Goal: Communication & Community: Answer question/provide support

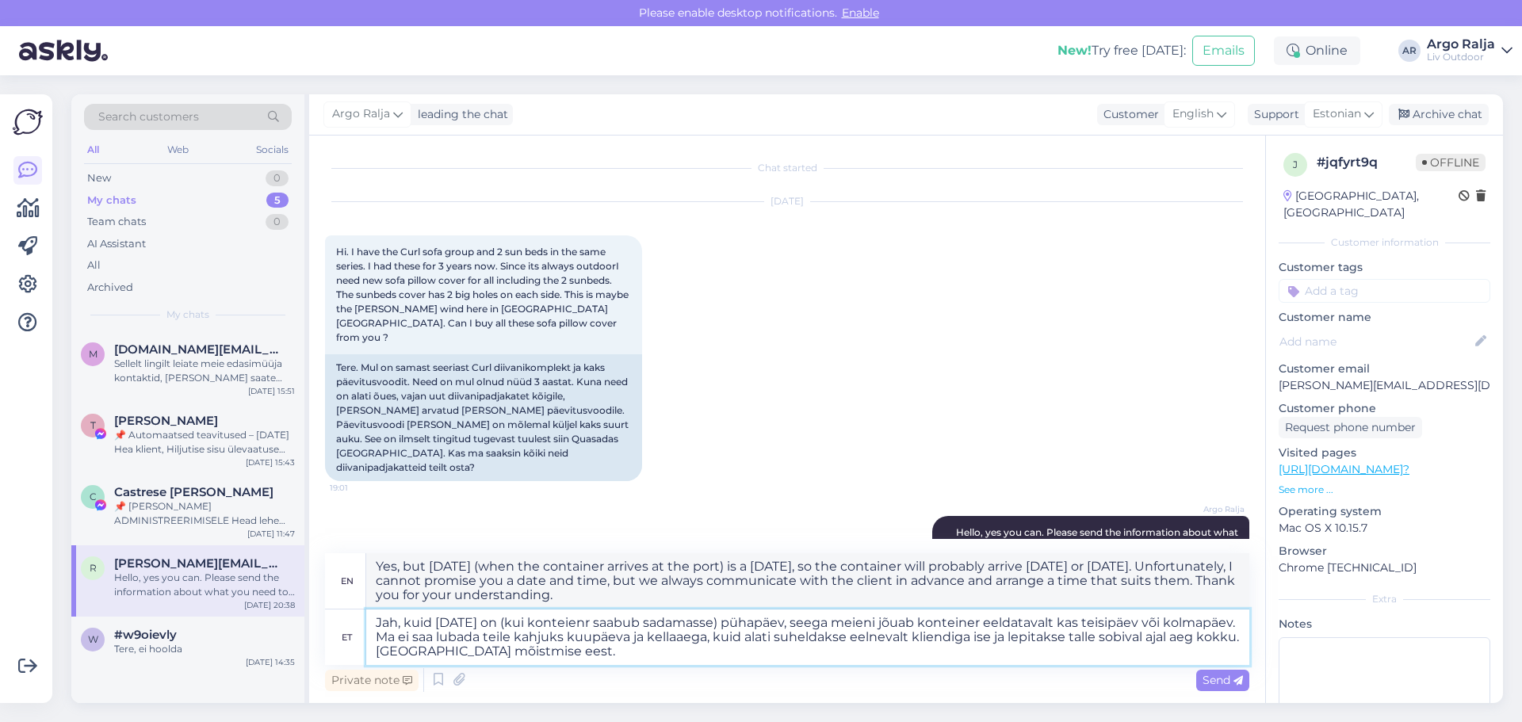
drag, startPoint x: 376, startPoint y: 619, endPoint x: 662, endPoint y: 648, distance: 287.6
click at [662, 648] on textarea "Jah, kuid [DATE] on (kui konteienr saabub sadamasse) pühapäev, seega meieni jõu…" at bounding box center [807, 636] width 883 height 55
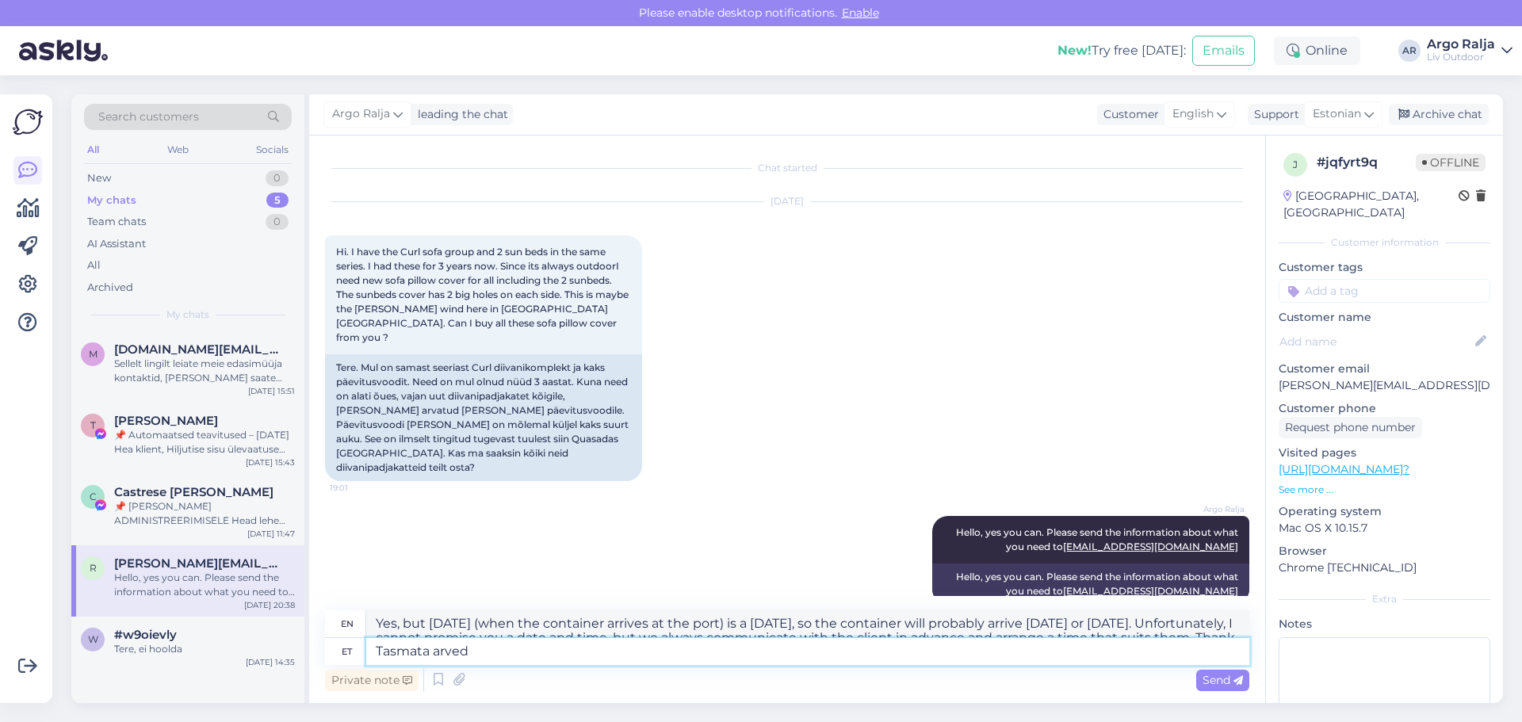
click at [391, 654] on textarea "Tasmata arved" at bounding box center [807, 651] width 883 height 27
click at [398, 650] on textarea "Tasmata arved" at bounding box center [807, 651] width 883 height 27
click at [375, 648] on textarea "Tasumata arved" at bounding box center [807, 651] width 883 height 27
click at [482, 649] on textarea "Manusest leiad Tasumata arved" at bounding box center [807, 651] width 883 height 27
click at [598, 658] on textarea "Manusest leiad tasumata arved" at bounding box center [807, 651] width 883 height 27
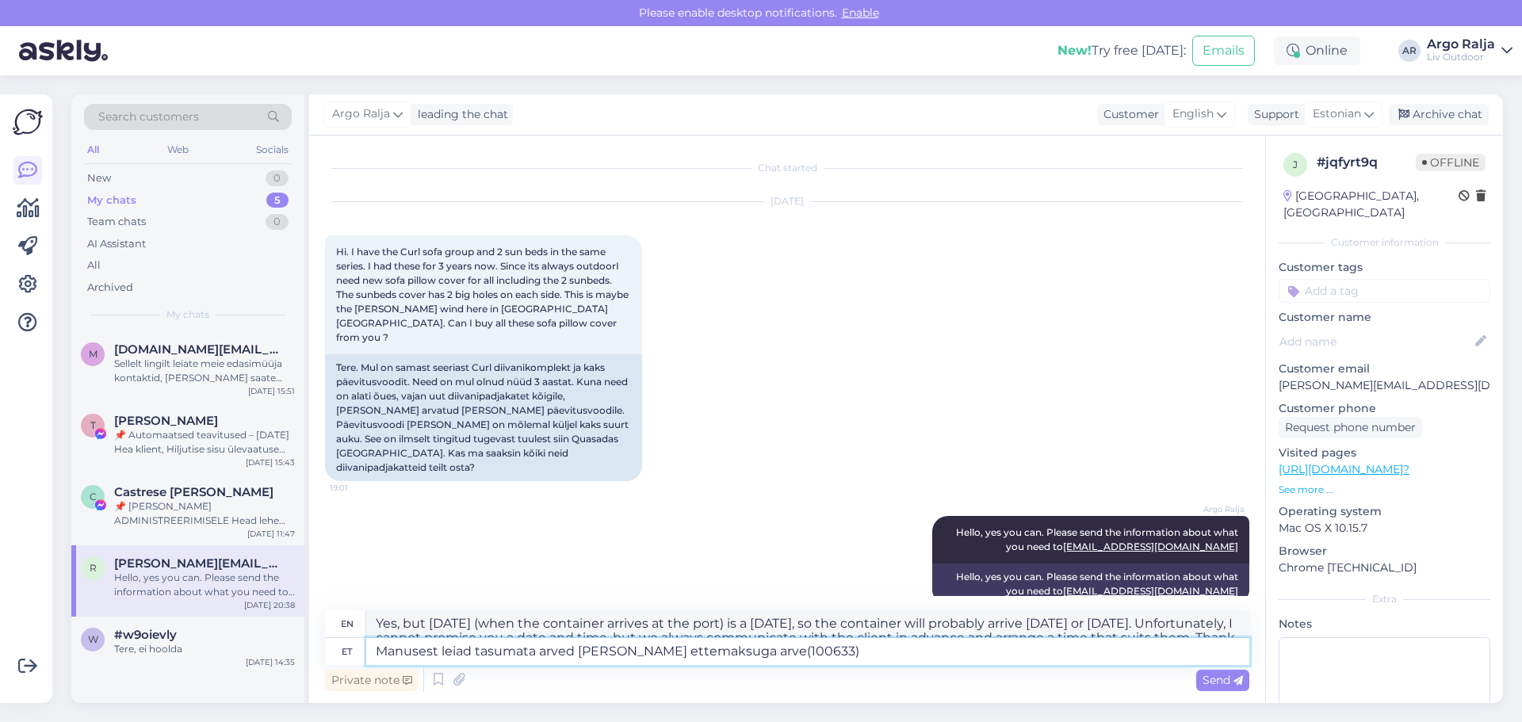
click at [781, 646] on textarea "Manusest leiad tasumata arved [PERSON_NAME] ettemaksuga arve(100633)" at bounding box center [807, 651] width 883 height 27
click at [948, 655] on textarea "Manusest leiad tasumata arved [PERSON_NAME] ettemaksuga arve(100633 ettemaks ol…" at bounding box center [807, 651] width 883 height 27
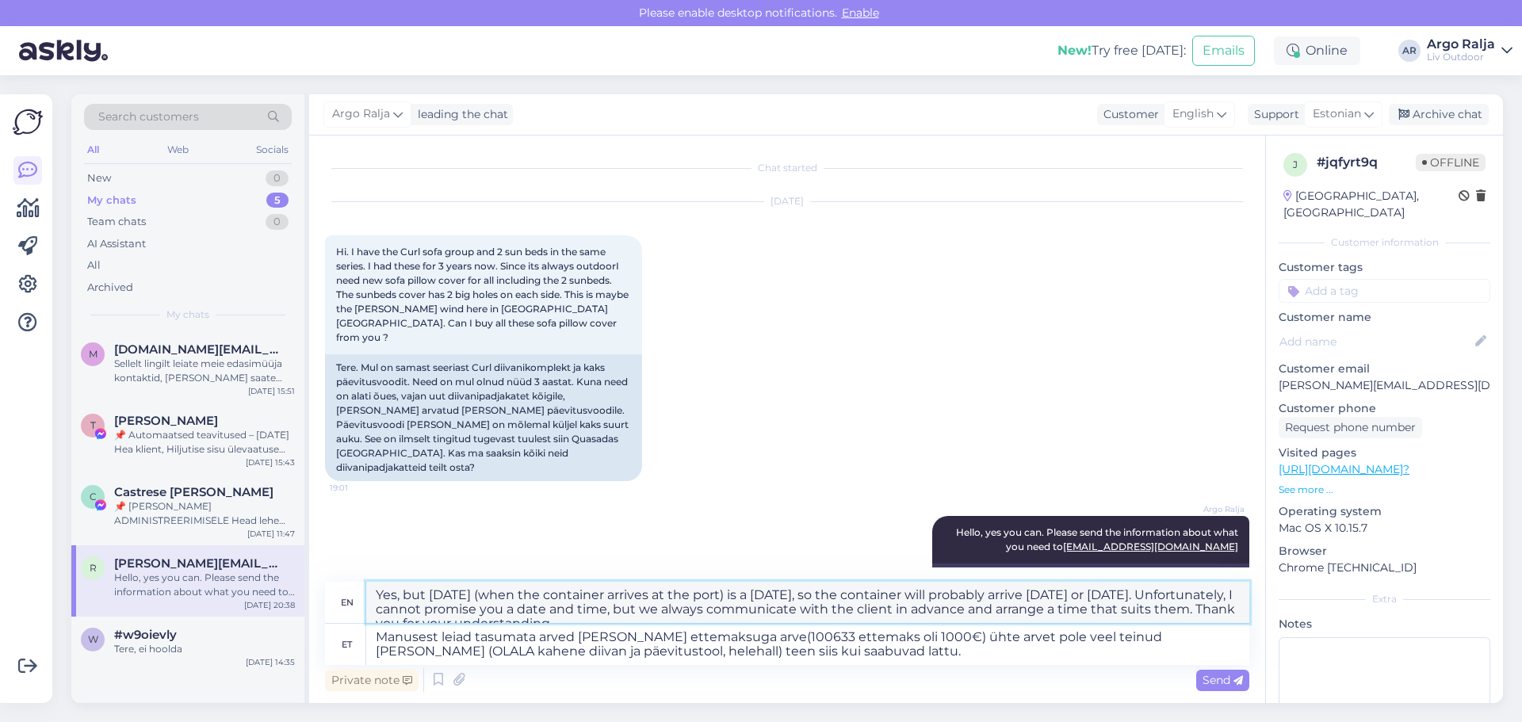
drag, startPoint x: 373, startPoint y: 591, endPoint x: 1156, endPoint y: 607, distance: 783.1
click at [1168, 607] on textarea "Attached you will find unpaid invoices and one invoice with a prepayment (10063…" at bounding box center [807, 602] width 883 height 41
drag, startPoint x: 368, startPoint y: 633, endPoint x: 880, endPoint y: 656, distance: 511.7
click at [880, 656] on textarea "Manusest leiad tasumata arved [PERSON_NAME] ettemaksuga arve(100633 ettemaks ol…" at bounding box center [807, 644] width 883 height 41
click at [446, 647] on textarea "Lattu jõuab ka see asendus OLALA päevitustool helehall, mis saab sellest vale v…" at bounding box center [807, 644] width 883 height 41
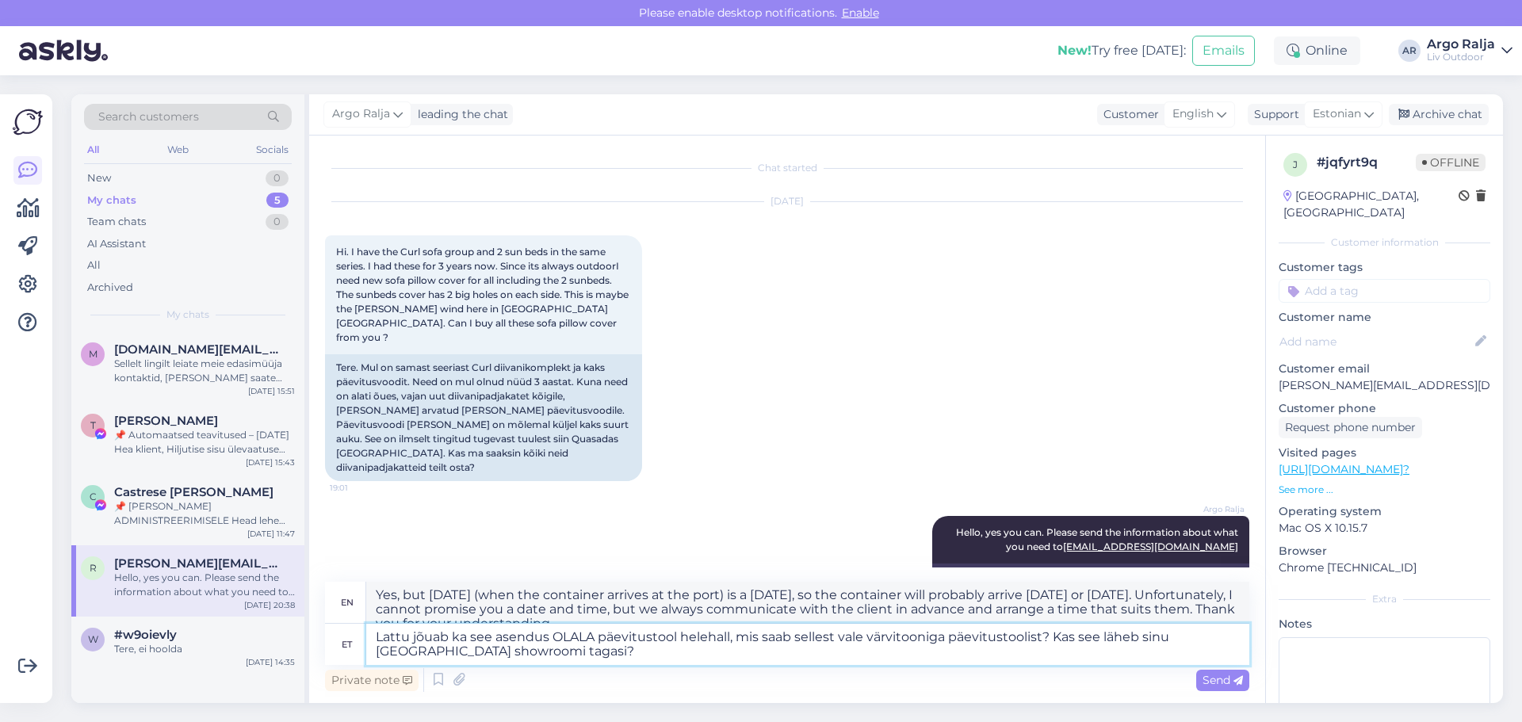
click at [559, 650] on textarea "Lattu jõuab ka see asendus OLALA päevitustool helehall, mis saab sellest vale v…" at bounding box center [807, 644] width 883 height 41
drag, startPoint x: 372, startPoint y: 591, endPoint x: 878, endPoint y: 624, distance: 507.4
click at [878, 624] on div "en This replacement OLALA sun lounger light grey is also arriving in stock, wha…" at bounding box center [787, 623] width 924 height 83
click at [1078, 631] on textarea "Lattu jõuab ka see asendus OLALA päevitustool helehall, mis saab sellest vale v…" at bounding box center [807, 644] width 883 height 41
drag, startPoint x: 1078, startPoint y: 637, endPoint x: 1174, endPoint y: 638, distance: 96.7
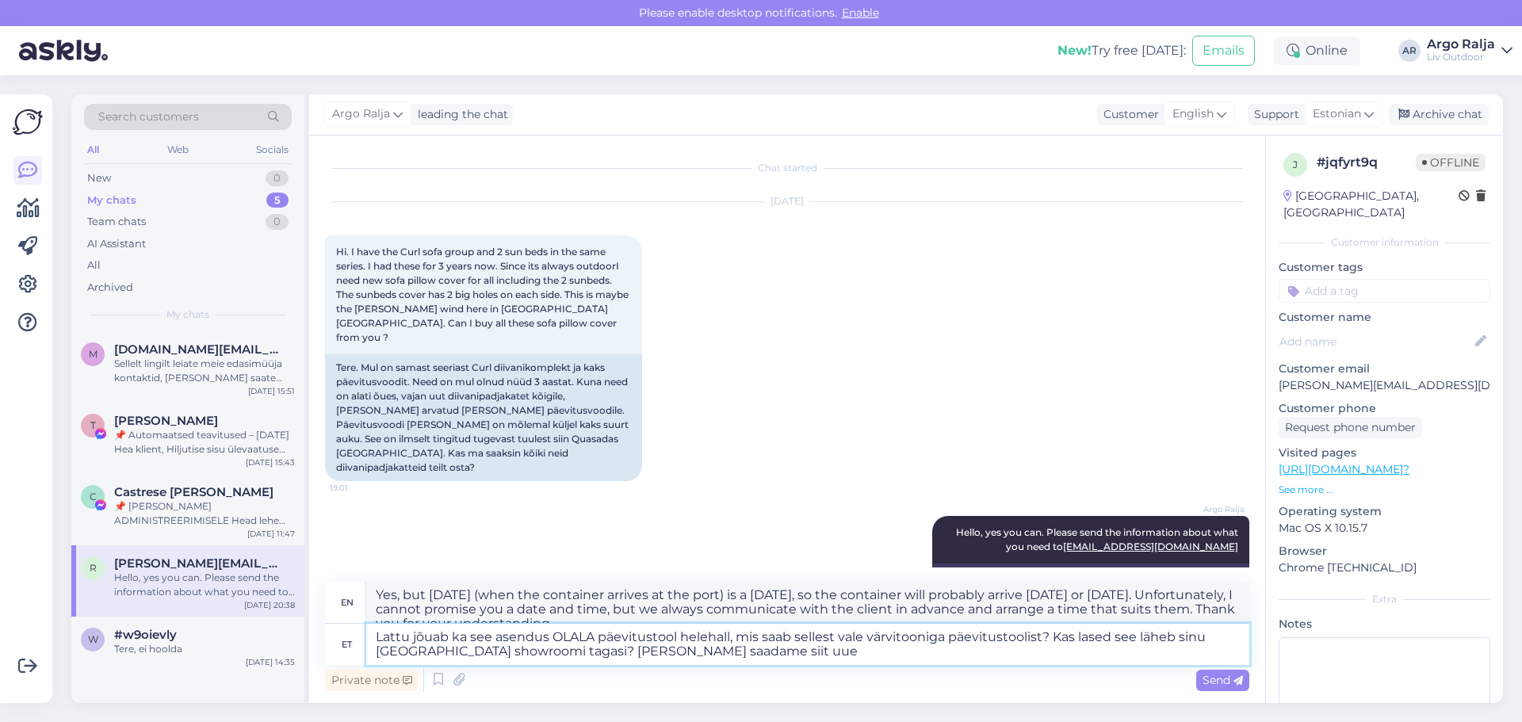
click at [1174, 638] on textarea "Lattu jõuab ka see asendus OLALA päevitustool helehall, mis saab sellest vale v…" at bounding box center [807, 644] width 883 height 41
click at [1235, 634] on textarea "Lattu jõuab ka see asendus OLALA päevitustool helehall, mis saab sellest vale v…" at bounding box center [807, 644] width 883 height 41
drag, startPoint x: 1162, startPoint y: 594, endPoint x: 1163, endPoint y: 603, distance: 8.9
click at [1163, 603] on textarea "This replacement OLALA sun lounger light grey is also arriving in stock, what w…" at bounding box center [807, 602] width 883 height 41
click at [779, 658] on textarea "Lattu jõuab ka see asendus OLALA päevitustool helehall, mis saab sellest vale v…" at bounding box center [807, 644] width 883 height 41
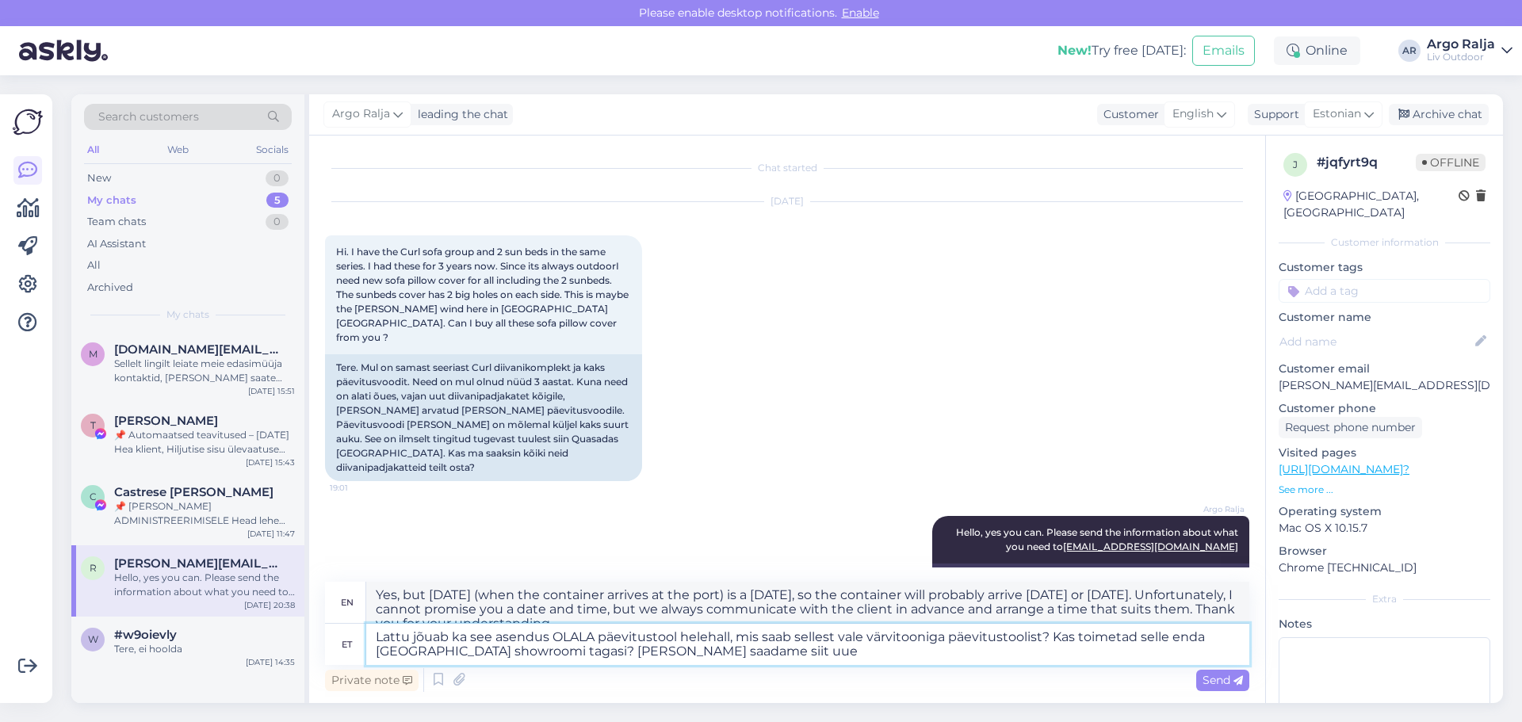
click at [373, 639] on textarea "Lattu jõuab ka see asendus OLALA päevitustool helehall, mis saab sellest vale v…" at bounding box center [807, 644] width 883 height 41
drag, startPoint x: 590, startPoint y: 636, endPoint x: 472, endPoint y: 638, distance: 117.3
click at [473, 638] on textarea "[PERSON_NAME] kliendi Lattu jõuab ka see asendus OLALA päevitustool helehall, m…" at bounding box center [807, 644] width 883 height 41
click at [477, 638] on textarea "[PERSON_NAME] kliendi asendus OLALA päevitustool helehall, mis saab sellest val…" at bounding box center [807, 644] width 883 height 41
click at [529, 629] on textarea "[PERSON_NAME] kliendi asendus OLALA päevitustool helehall, mis saab sellest val…" at bounding box center [807, 644] width 883 height 41
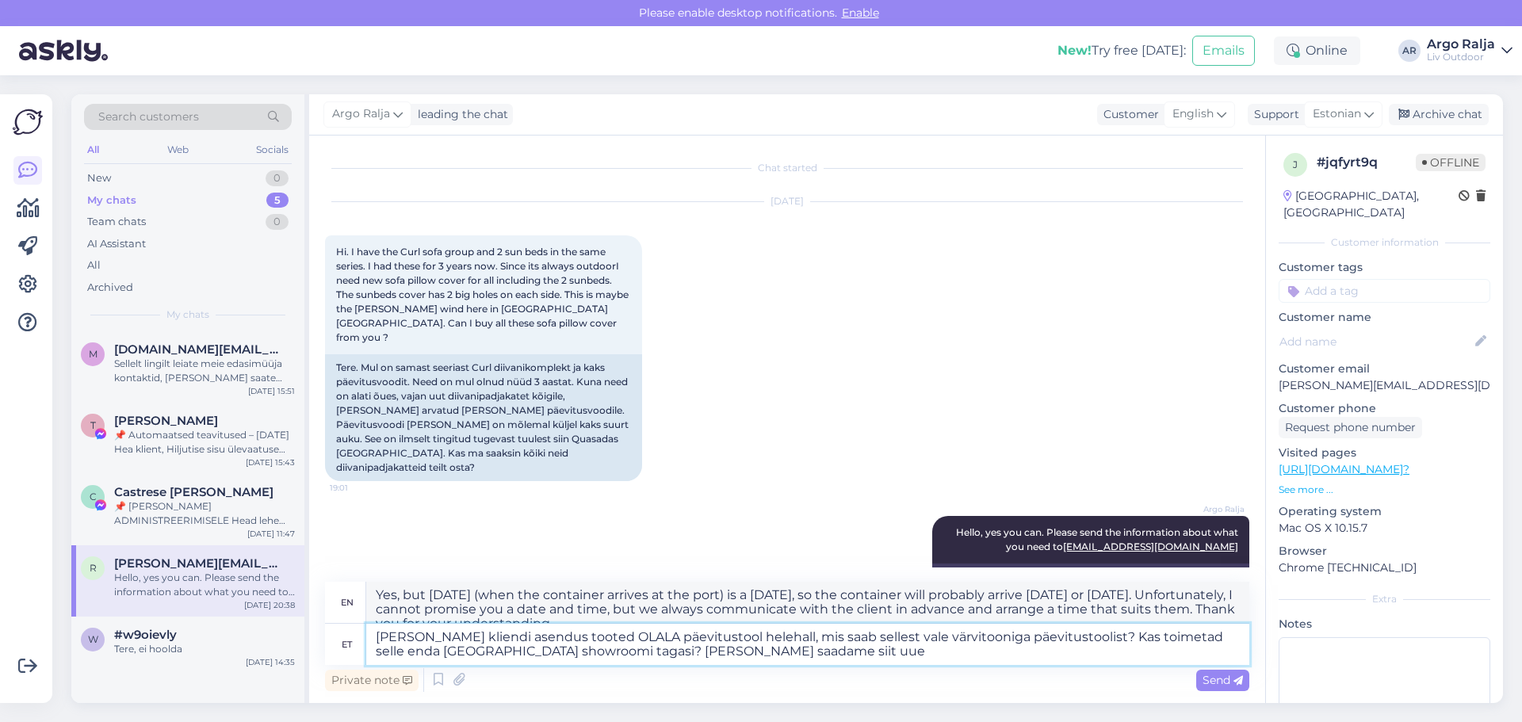
click at [759, 632] on textarea "[PERSON_NAME] kliendi asendus tooted OLALA päevitustool helehall, mis saab sell…" at bounding box center [807, 644] width 883 height 41
click at [925, 636] on textarea "[PERSON_NAME] kliendi asendus tooted OLALA päevitustool helehall ja tugitool jõ…" at bounding box center [807, 644] width 883 height 41
click at [1010, 633] on textarea "[PERSON_NAME] kliendi asendus tooted OLALA päevitustool helehall ja tugitool jõ…" at bounding box center [807, 644] width 883 height 41
click at [1172, 632] on textarea "[PERSON_NAME] kliendi asendus tooted OLALA päevitustool helehall ja tugitool jõ…" at bounding box center [807, 644] width 883 height 41
click at [403, 655] on textarea "[PERSON_NAME] kliendi asendus tooted OLALA päevitustool helehall ja tugitool jõ…" at bounding box center [807, 644] width 883 height 41
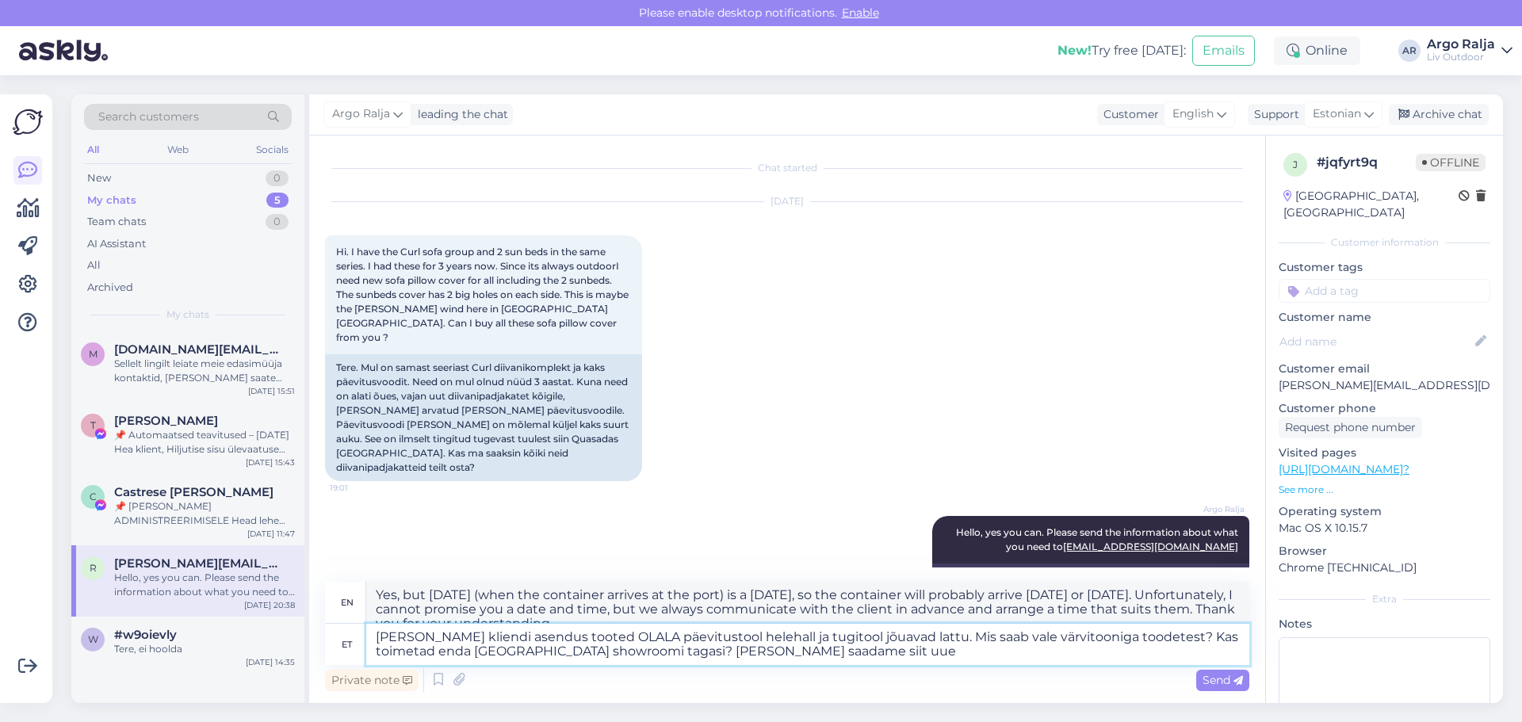
click at [468, 654] on textarea "[PERSON_NAME] kliendi asendus tooted OLALA päevitustool helehall ja tugitool jõ…" at bounding box center [807, 644] width 883 height 41
click at [761, 647] on textarea "[PERSON_NAME] kliendi asendus tooted OLALA päevitustool helehall ja tugitool jõ…" at bounding box center [807, 644] width 883 height 41
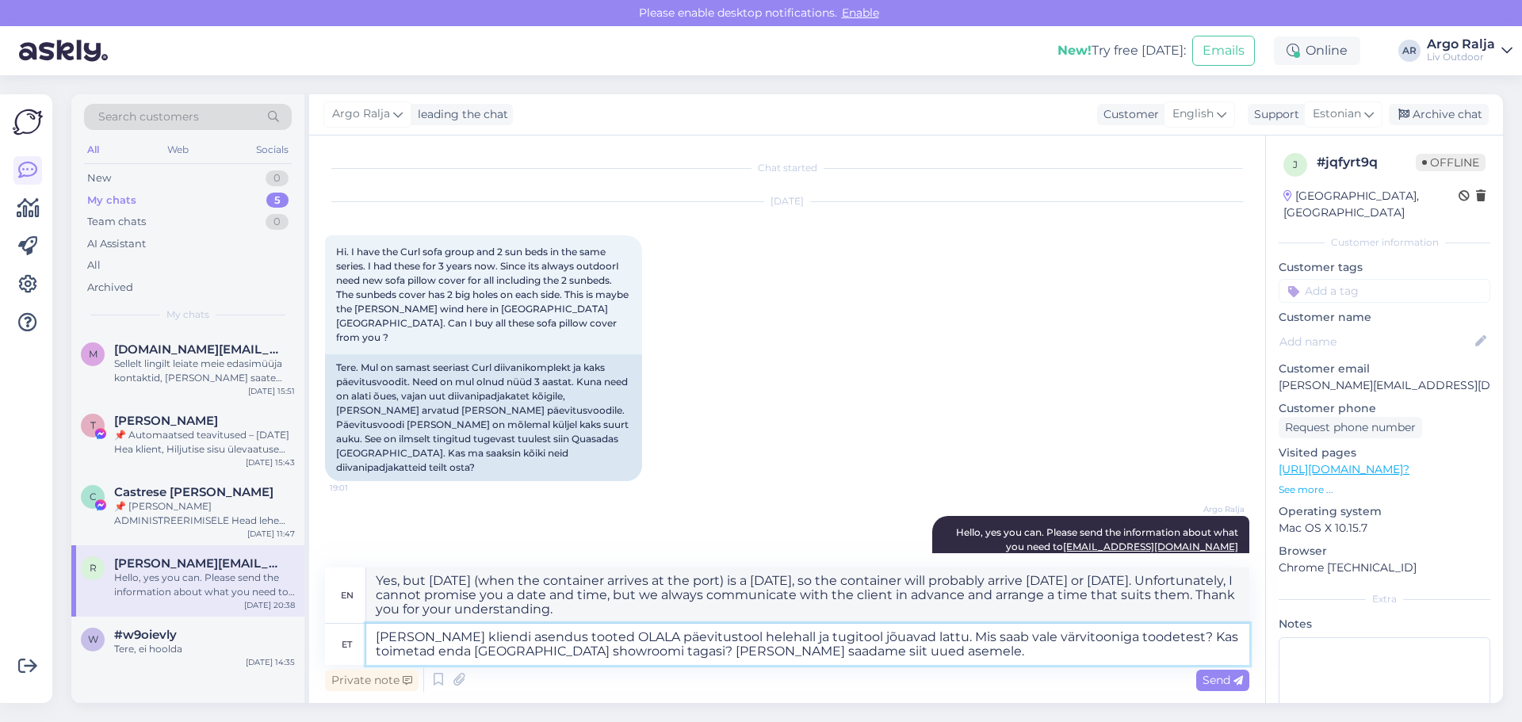
click at [823, 632] on textarea "[PERSON_NAME] kliendi asendus tooted OLALA päevitustool helehall ja tugitool jõ…" at bounding box center [807, 644] width 883 height 41
type textarea "[PERSON_NAME] kliendi asendus tooted OLALA päevitustool helehall ja tugitool he…"
drag, startPoint x: 376, startPoint y: 582, endPoint x: 528, endPoint y: 609, distance: 154.7
click at [528, 609] on textarea "This customer's replacement products, the OLALA sun lounger in light grey and t…" at bounding box center [807, 594] width 883 height 55
